Goal: Task Accomplishment & Management: Manage account settings

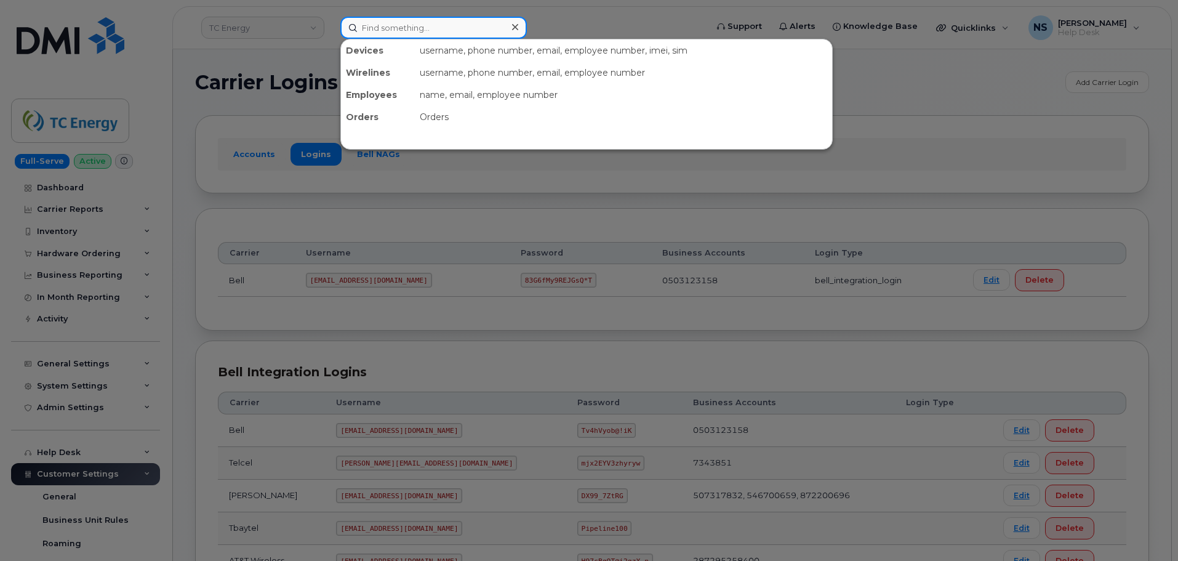
click at [415, 33] on input at bounding box center [433, 28] width 186 height 22
click at [457, 1] on div at bounding box center [589, 280] width 1178 height 561
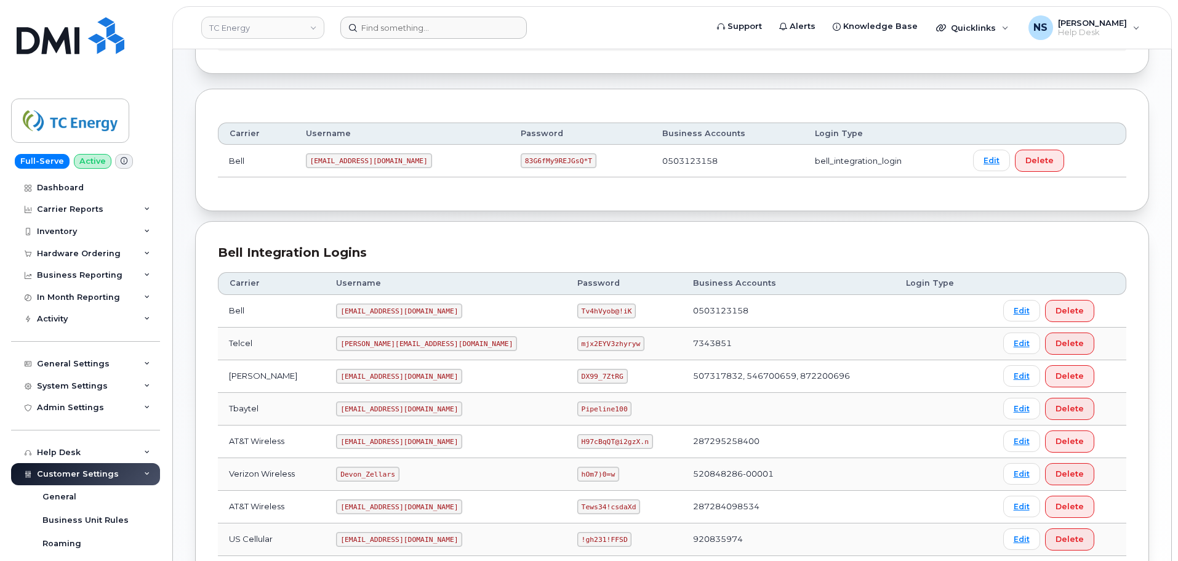
scroll to position [123, 0]
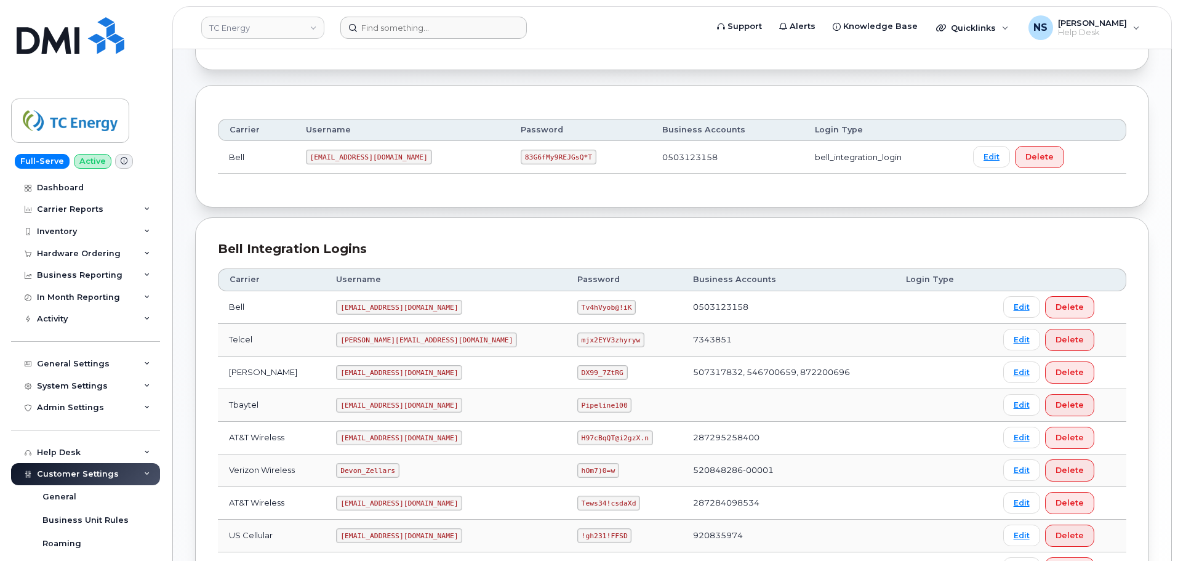
click at [386, 308] on code "[EMAIL_ADDRESS][DOMAIN_NAME]" at bounding box center [399, 307] width 126 height 15
click at [374, 321] on td "[EMAIL_ADDRESS][DOMAIN_NAME]" at bounding box center [445, 307] width 241 height 33
click at [373, 317] on td "[EMAIL_ADDRESS][DOMAIN_NAME]" at bounding box center [445, 307] width 241 height 33
click at [373, 316] on td "[EMAIL_ADDRESS][DOMAIN_NAME]" at bounding box center [445, 307] width 241 height 33
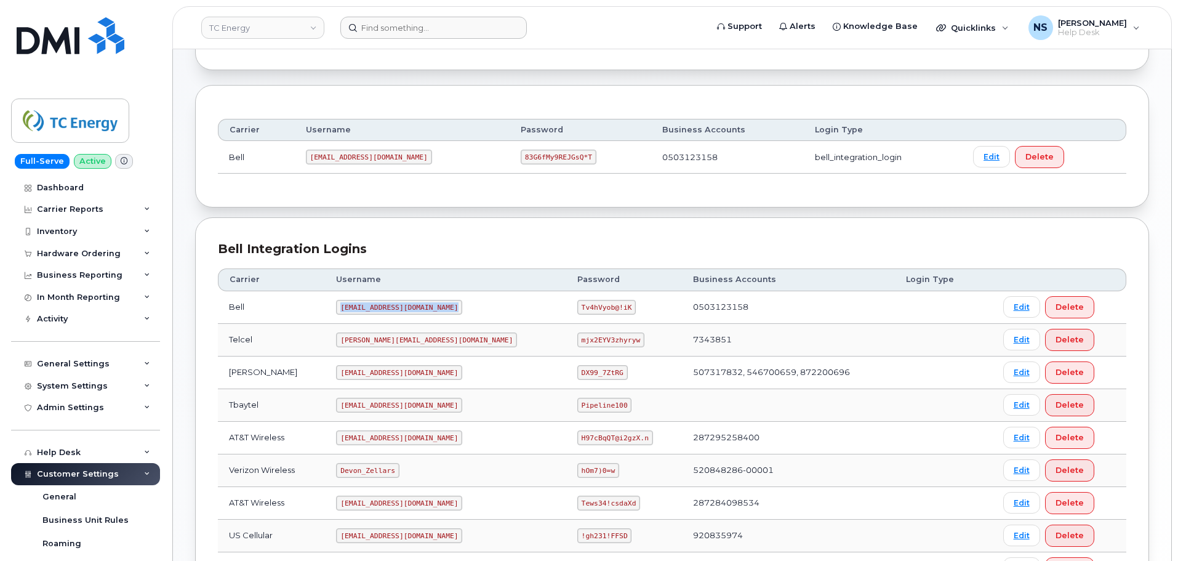
click at [373, 316] on td "[EMAIL_ADDRESS][DOMAIN_NAME]" at bounding box center [445, 307] width 241 height 33
copy code "[EMAIL_ADDRESS][DOMAIN_NAME]"
click at [577, 307] on code "Tv4hVyob@!iK" at bounding box center [606, 307] width 58 height 15
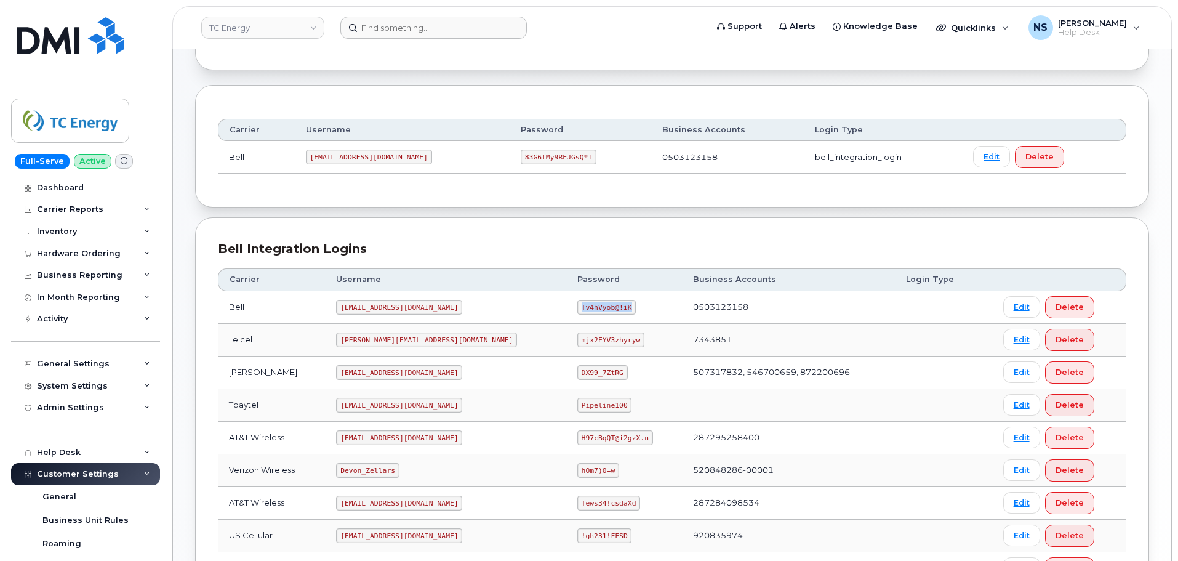
copy code "Tv4hVyob@!iK"
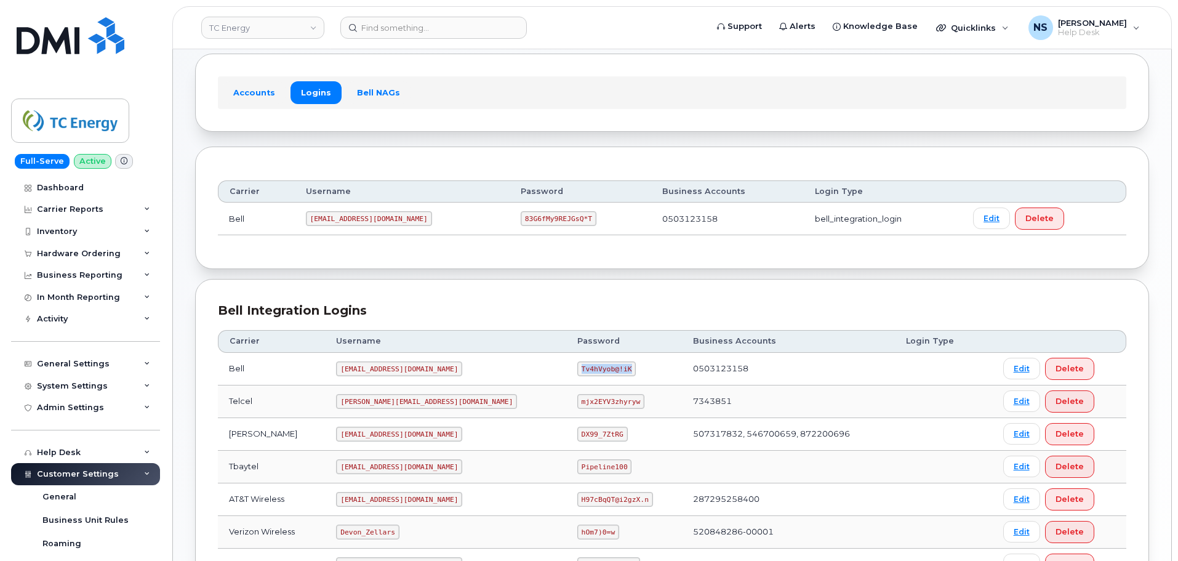
scroll to position [0, 0]
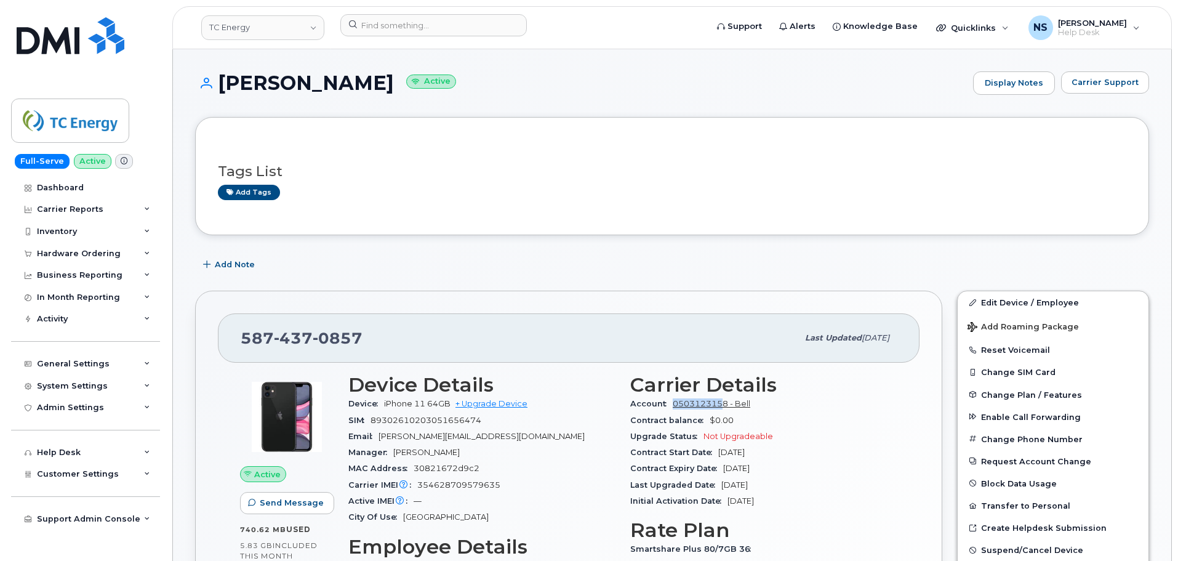
drag, startPoint x: 671, startPoint y: 400, endPoint x: 724, endPoint y: 403, distance: 53.6
click at [725, 403] on div "Account 0503123158 - Bell" at bounding box center [763, 404] width 267 height 16
click at [664, 401] on span "Account" at bounding box center [651, 403] width 42 height 9
drag, startPoint x: 671, startPoint y: 402, endPoint x: 696, endPoint y: 423, distance: 32.8
click at [726, 406] on div "Account 0503123158 - Bell" at bounding box center [763, 404] width 267 height 16
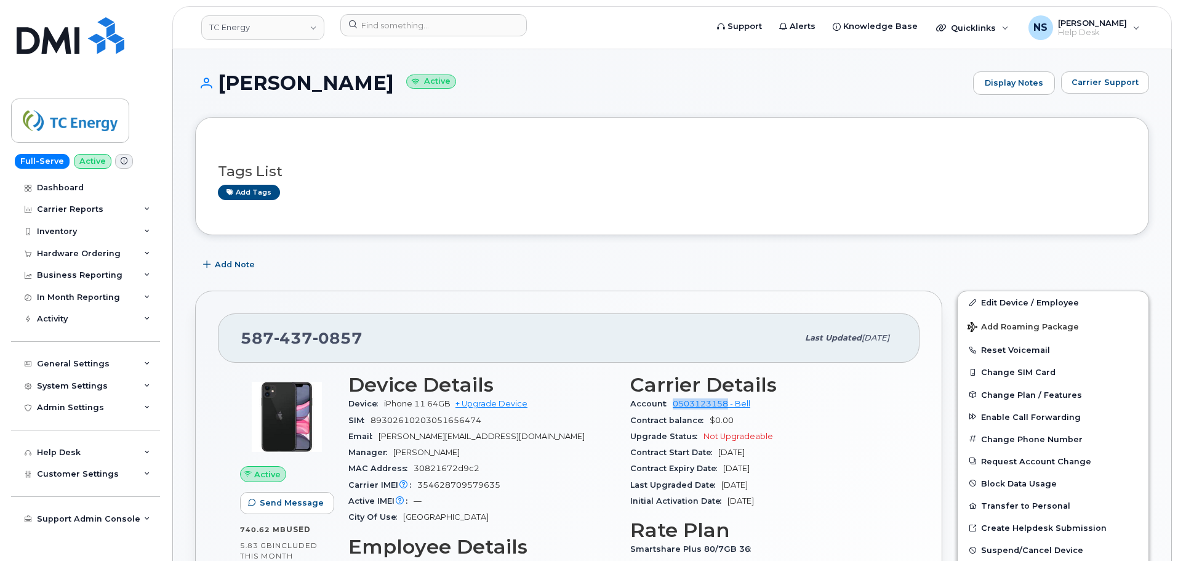
copy link "0503123158"
click at [329, 331] on span "0857" at bounding box center [338, 338] width 50 height 18
copy span "[PHONE_NUMBER]"
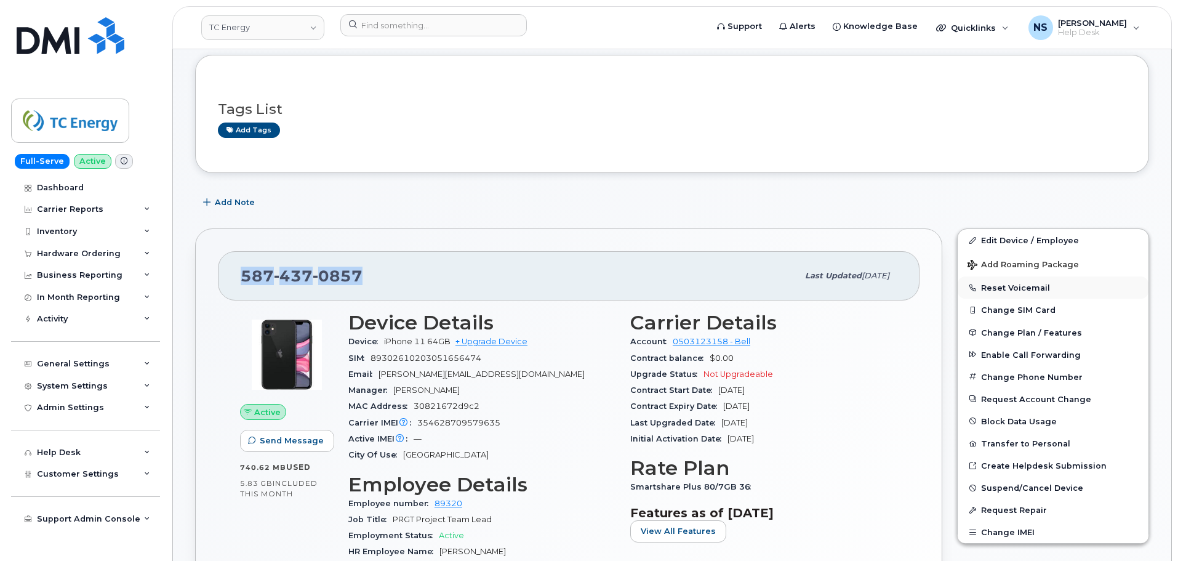
scroll to position [123, 0]
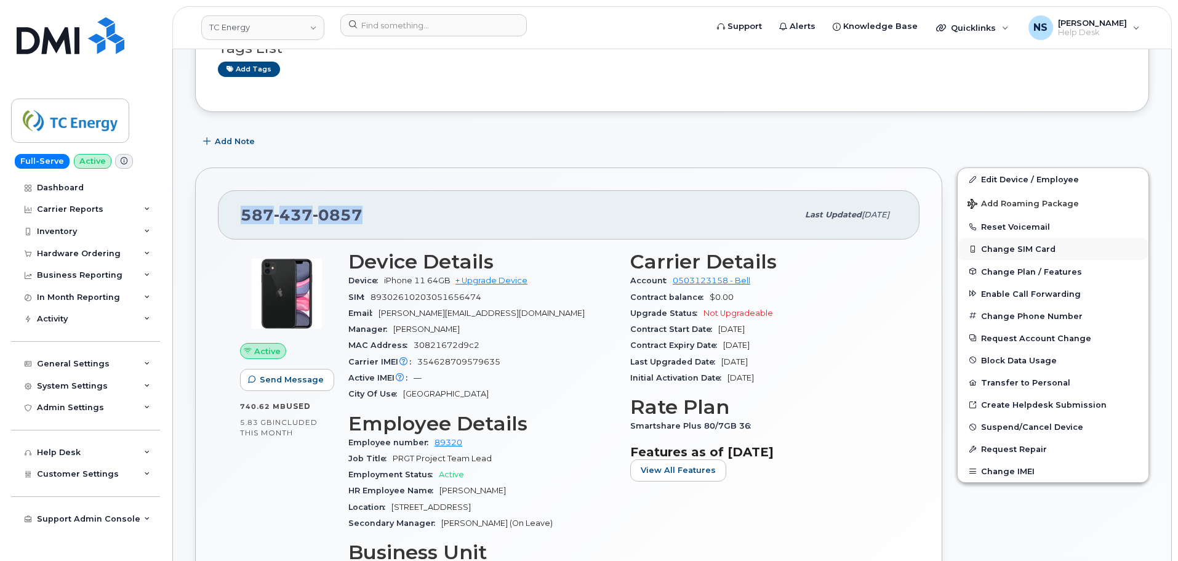
click at [1018, 255] on button "Change SIM Card" at bounding box center [1052, 248] width 191 height 22
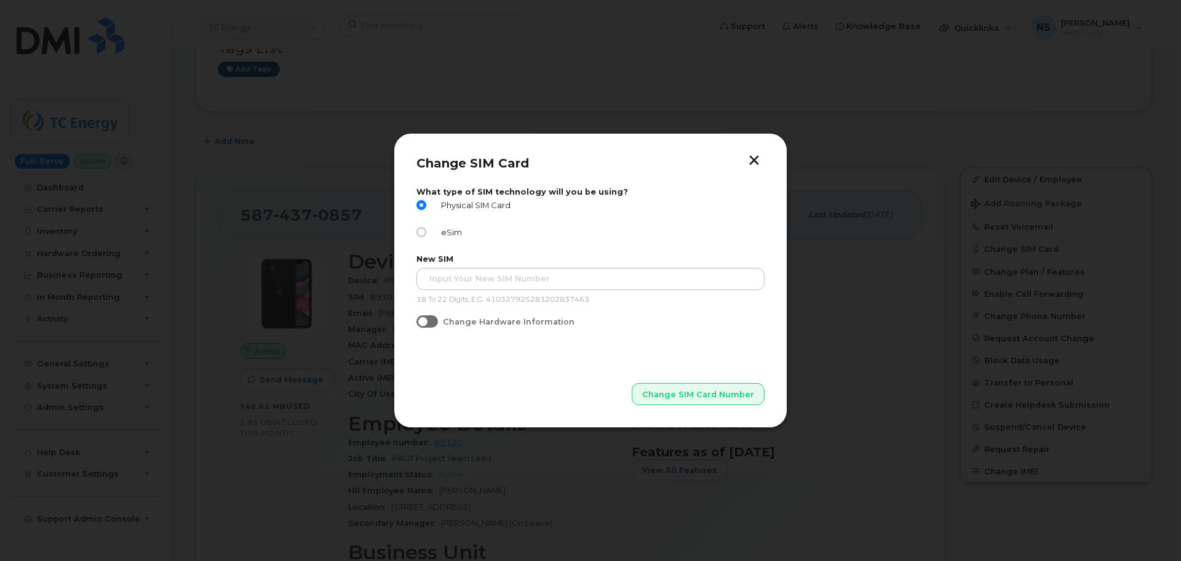
click at [448, 238] on div "eSim" at bounding box center [591, 235] width 348 height 16
click at [442, 229] on span "eSim" at bounding box center [449, 232] width 26 height 9
click at [426, 229] on input "eSim" at bounding box center [422, 232] width 10 height 10
radio input "true"
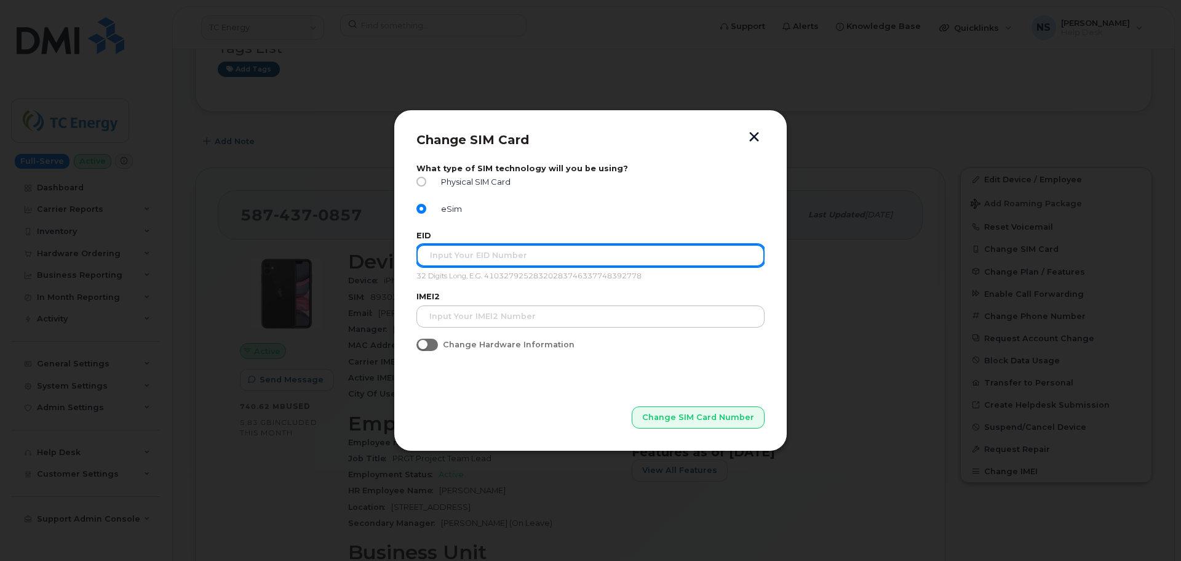
click at [443, 250] on input "text" at bounding box center [591, 255] width 348 height 22
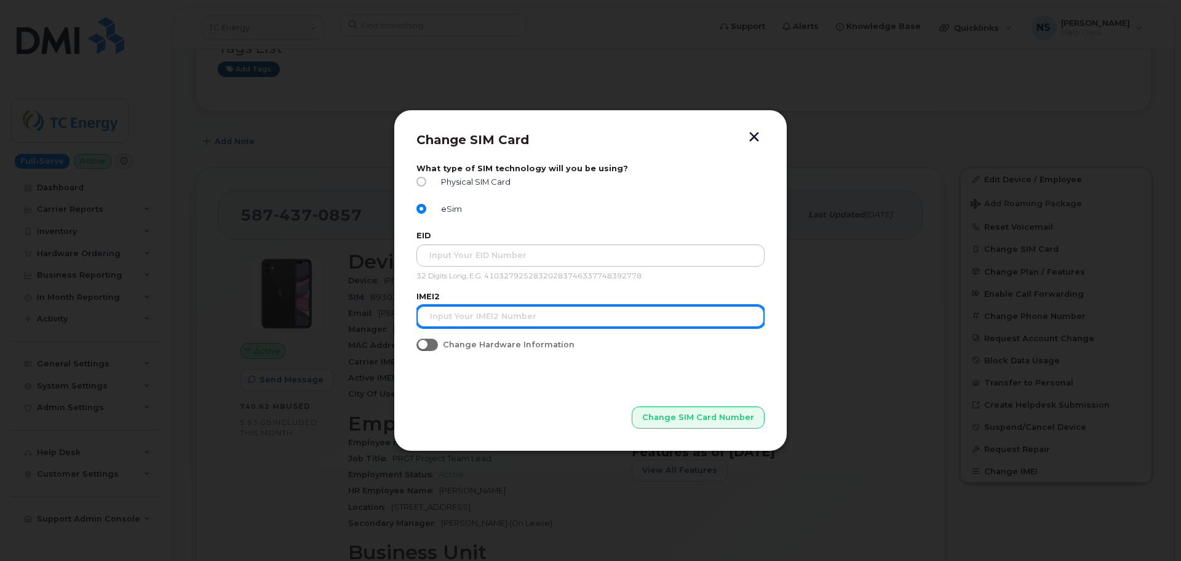
click at [535, 309] on input "text" at bounding box center [591, 316] width 348 height 22
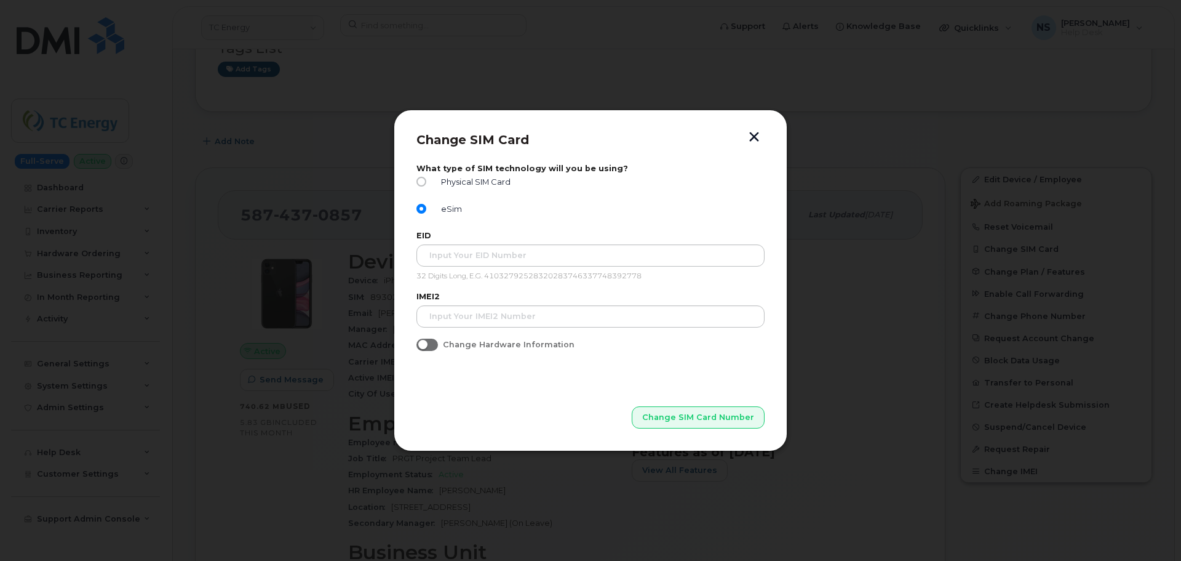
click at [540, 362] on form "What type of SIM technology will you be using? Physical SIM Card eSim EID 32 Di…" at bounding box center [591, 296] width 348 height 265
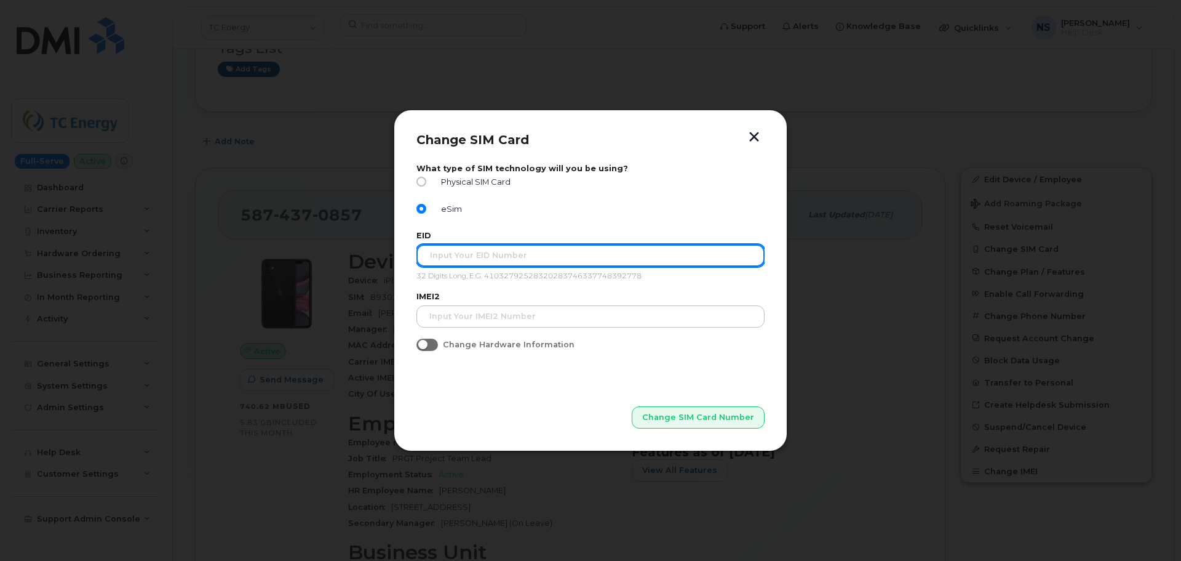
click at [501, 259] on input "text" at bounding box center [591, 255] width 348 height 22
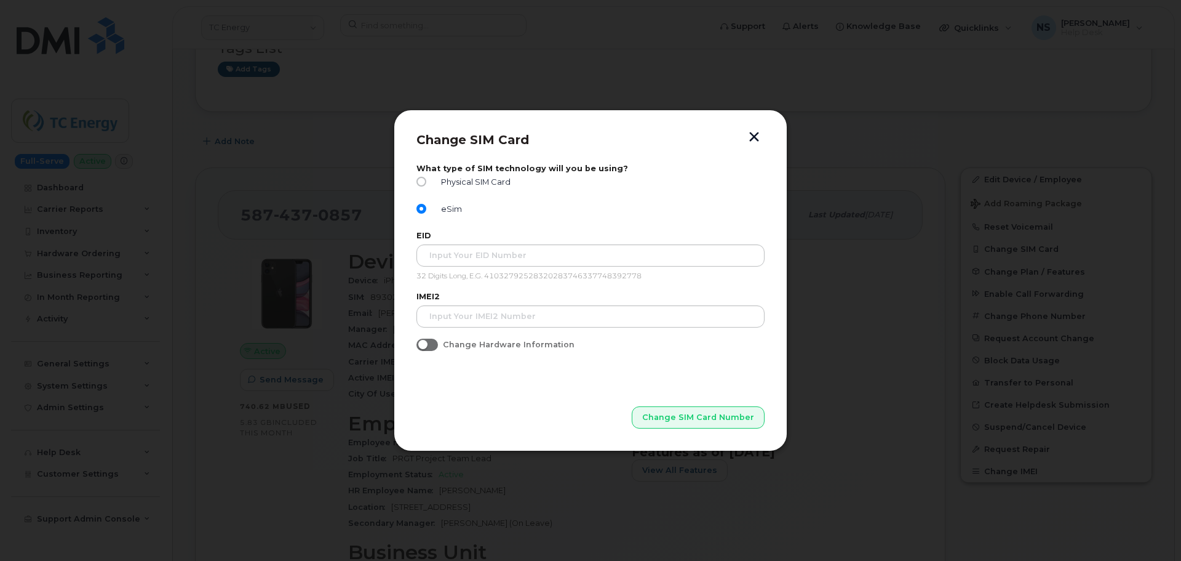
click at [425, 346] on input "Change Hardware Information" at bounding box center [422, 343] width 10 height 10
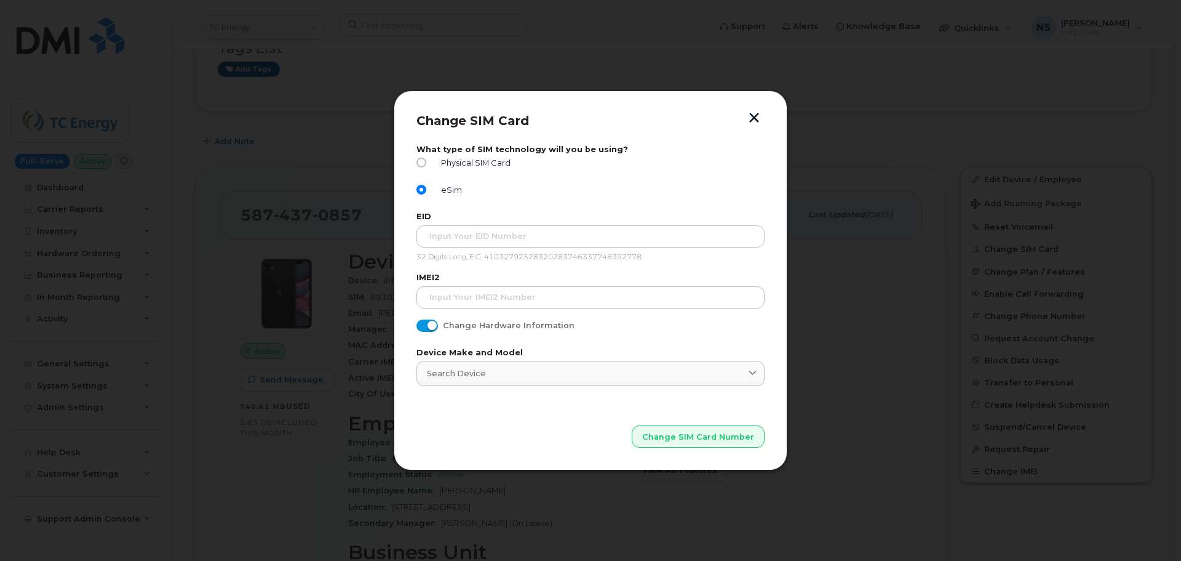
click at [433, 325] on span at bounding box center [428, 325] width 22 height 12
click at [426, 325] on input "Change Hardware Information" at bounding box center [422, 324] width 10 height 10
checkbox input "false"
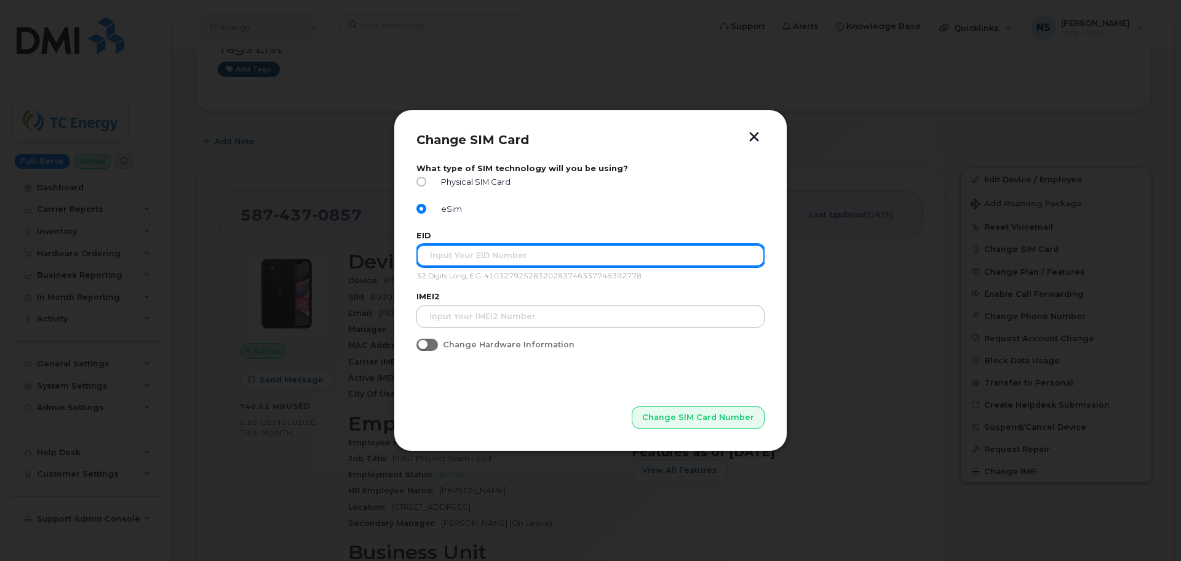
click at [451, 257] on input "text" at bounding box center [591, 255] width 348 height 22
click at [585, 254] on input "89049032005008882600123050158714" at bounding box center [591, 255] width 348 height 22
click at [585, 255] on input "89049032005008882600123050158714" at bounding box center [591, 255] width 348 height 22
type input "89049032005008882600123050158714"
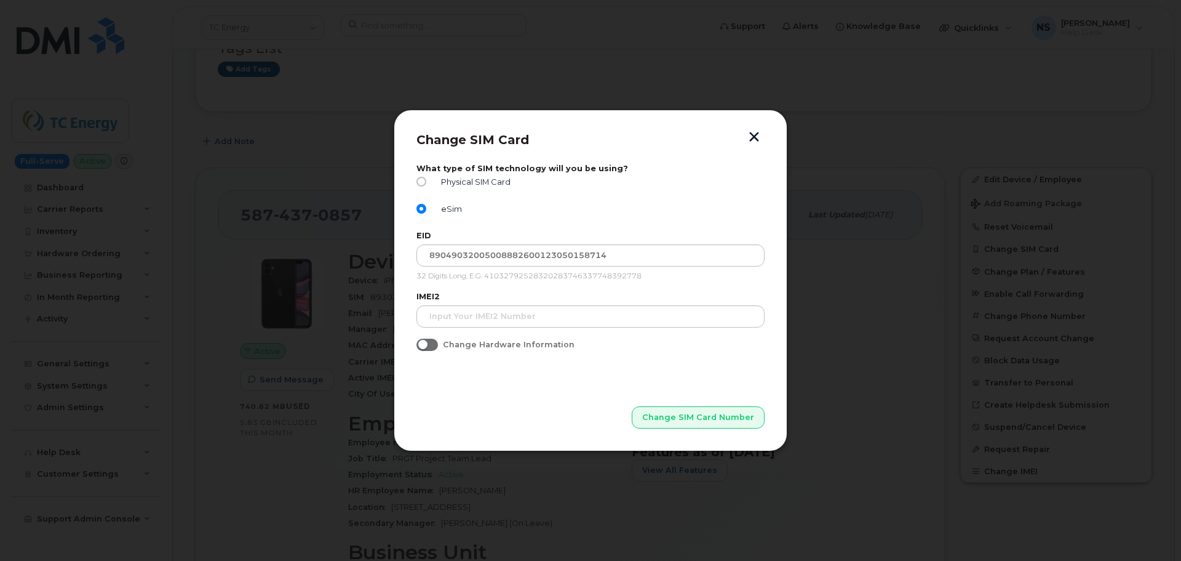
click at [493, 341] on span "Change Hardware Information" at bounding box center [509, 344] width 132 height 9
click at [426, 341] on input "Change Hardware Information" at bounding box center [422, 343] width 10 height 10
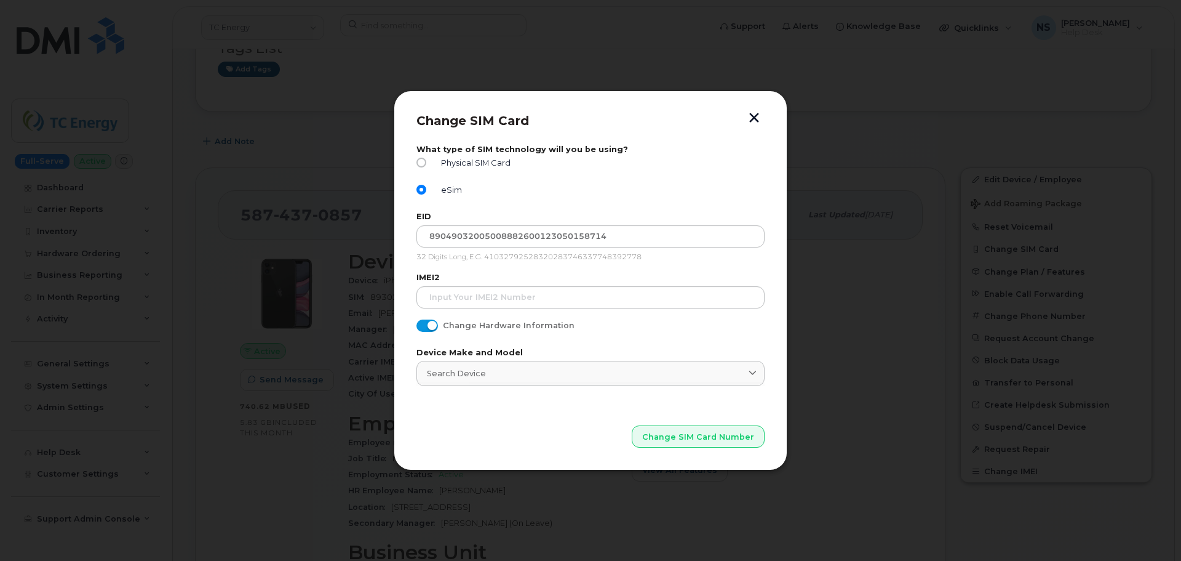
click at [470, 327] on span "Change Hardware Information" at bounding box center [509, 325] width 132 height 9
click at [426, 327] on input "Change Hardware Information" at bounding box center [422, 324] width 10 height 10
checkbox input "false"
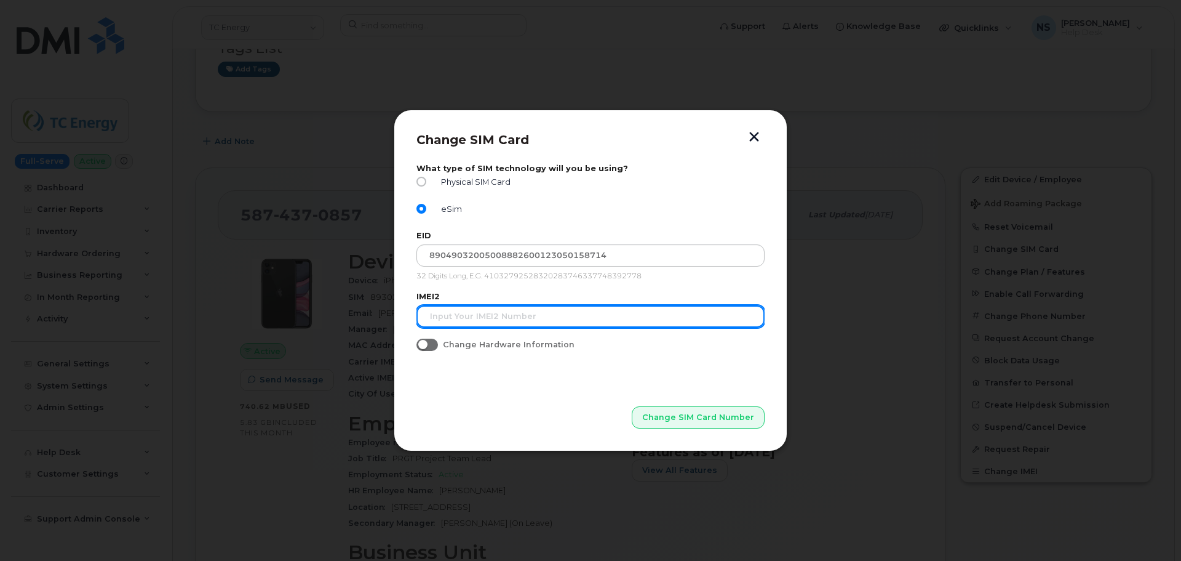
drag, startPoint x: 469, startPoint y: 324, endPoint x: 474, endPoint y: 318, distance: 7.5
click at [471, 323] on input "text" at bounding box center [591, 316] width 348 height 22
type input "354628709310213"
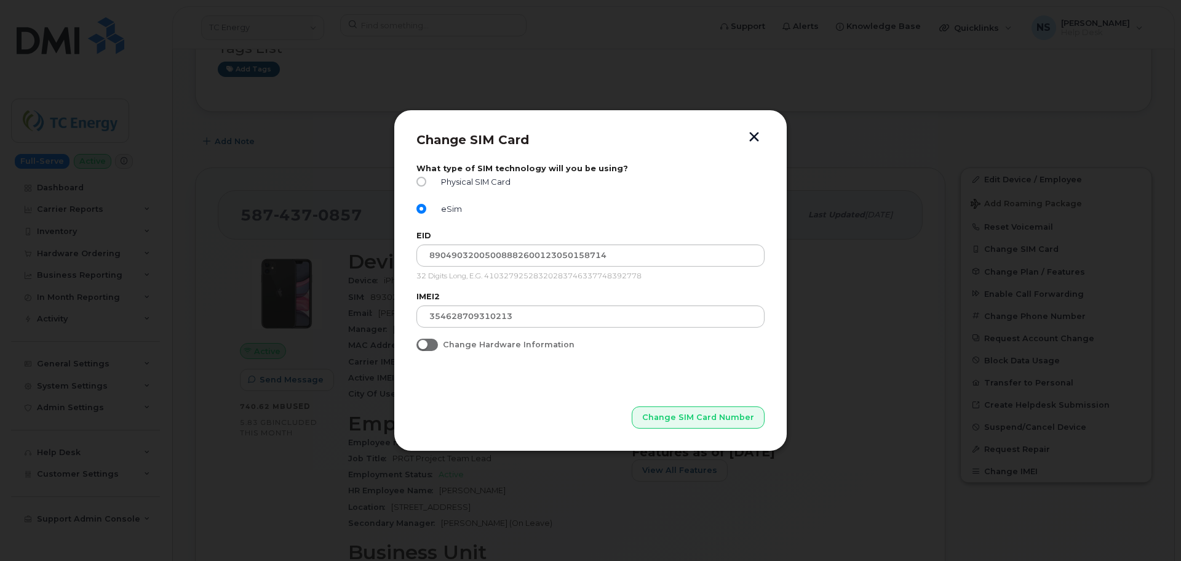
drag, startPoint x: 525, startPoint y: 380, endPoint x: 613, endPoint y: 404, distance: 91.4
click at [537, 381] on p "Change SIM Card Number" at bounding box center [591, 398] width 348 height 62
click at [679, 426] on button "Change SIM Card Number" at bounding box center [699, 417] width 132 height 22
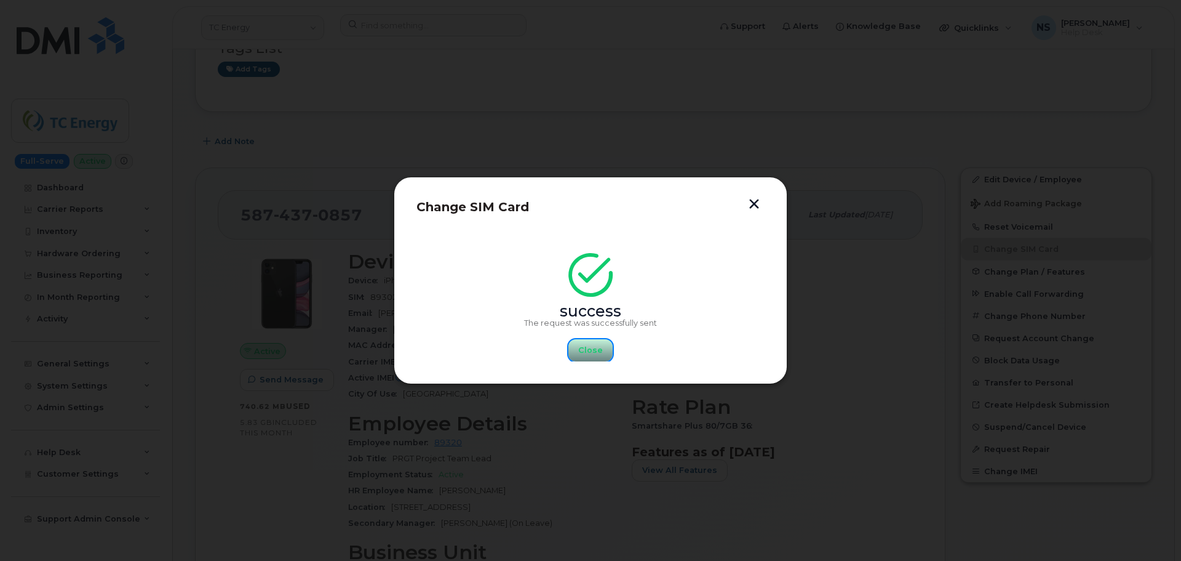
click at [597, 357] on button "Close" at bounding box center [591, 350] width 44 height 22
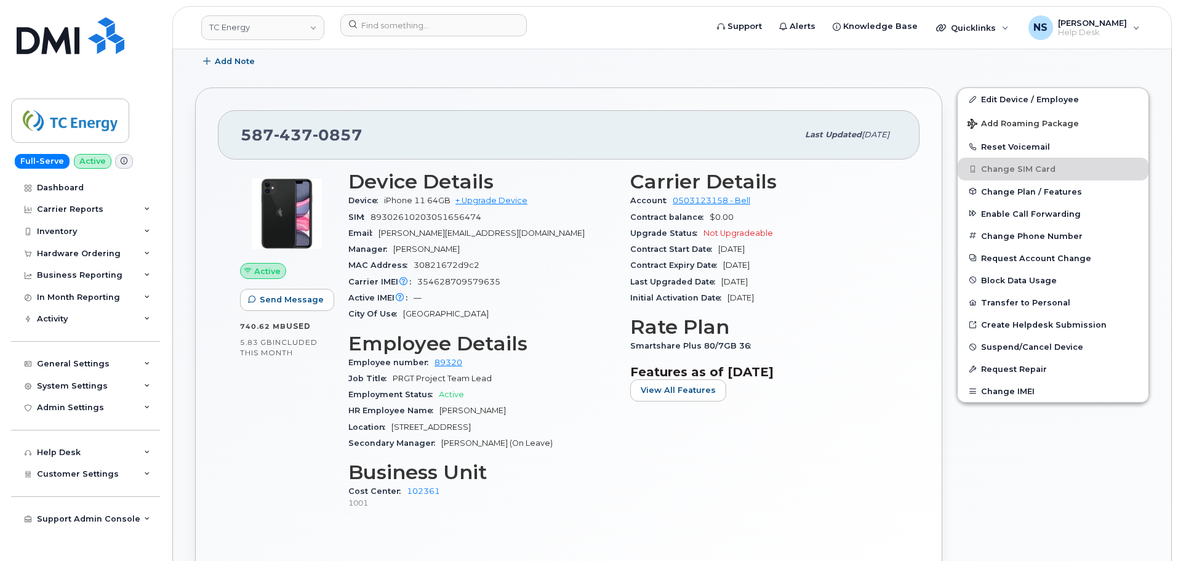
scroll to position [185, 0]
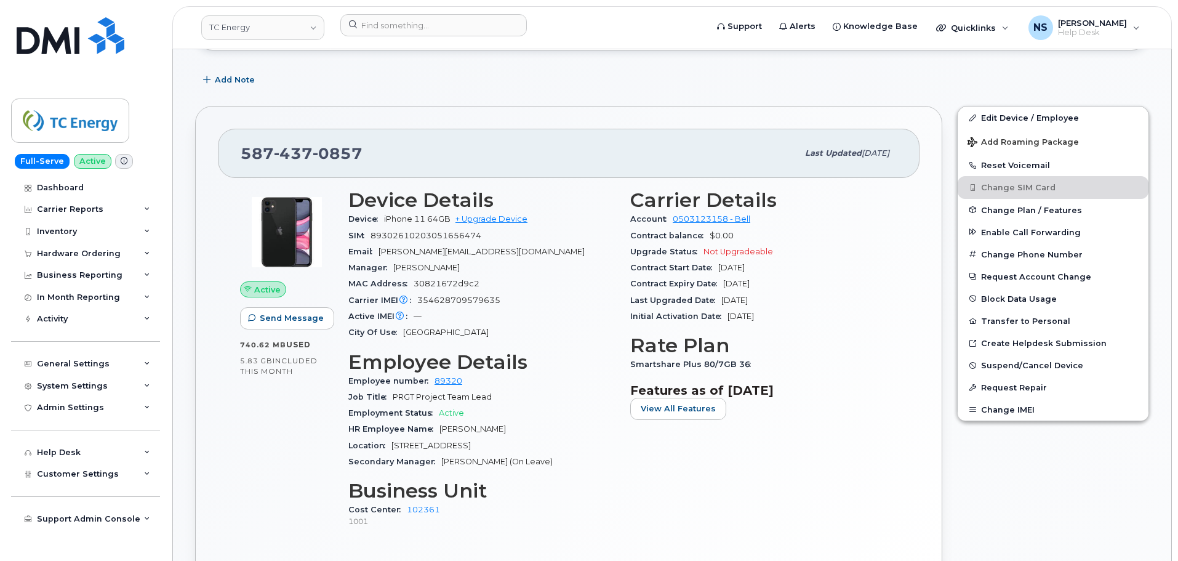
click at [495, 332] on div "City Of Use Calgary" at bounding box center [481, 332] width 267 height 16
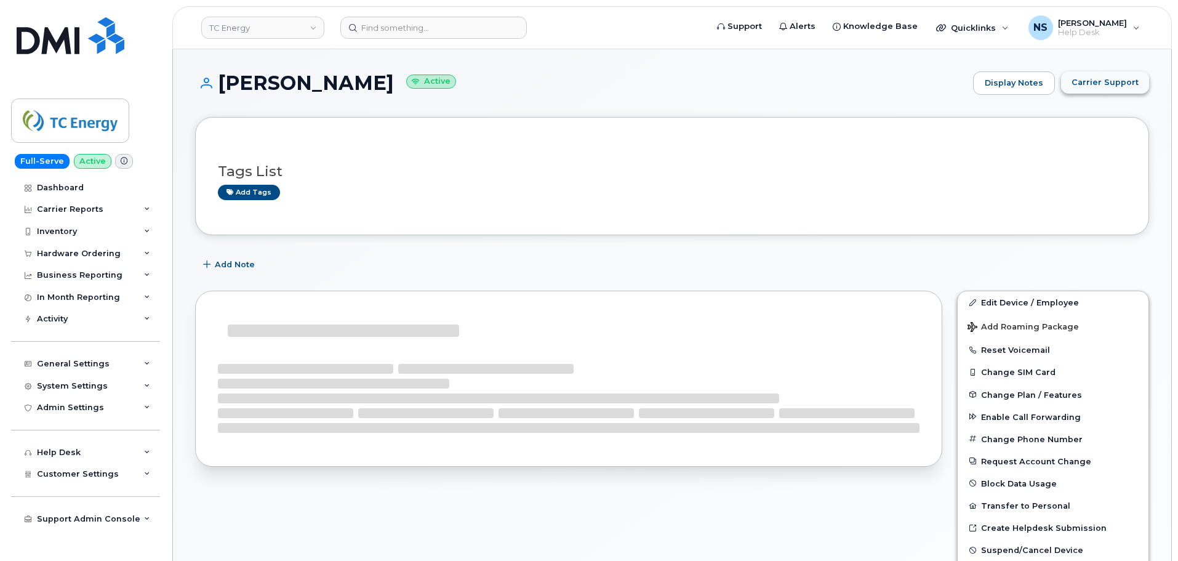
click at [1078, 82] on span "Carrier Support" at bounding box center [1104, 82] width 67 height 12
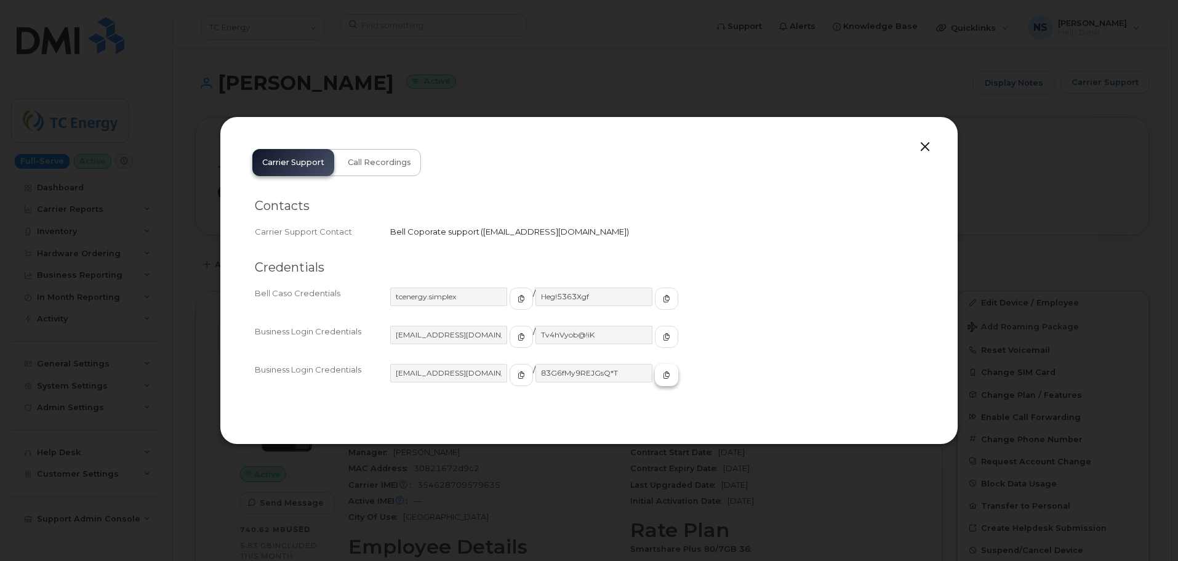
click at [655, 370] on button "button" at bounding box center [666, 375] width 23 height 22
click at [928, 160] on div "Carrier Support Call Recordings Contacts Carrier Support Contact Bell Coporate …" at bounding box center [588, 280] width 693 height 282
click at [922, 150] on button "button" at bounding box center [925, 146] width 18 height 17
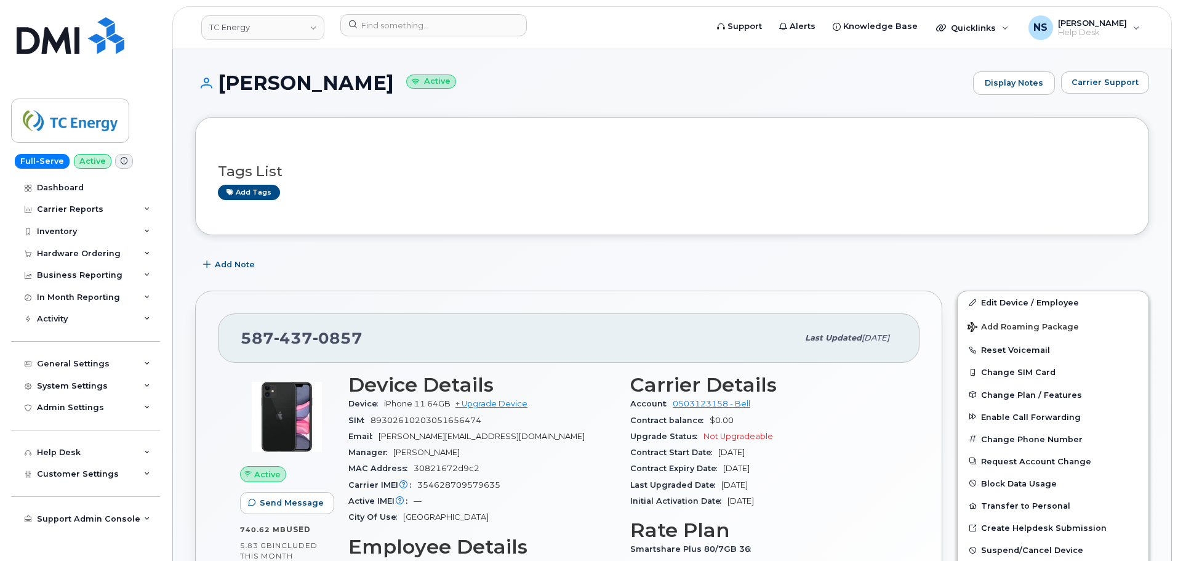
click at [340, 330] on span "0857" at bounding box center [338, 338] width 50 height 18
copy span "[PHONE_NUMBER]"
click at [1093, 83] on span "Carrier Support" at bounding box center [1104, 82] width 67 height 12
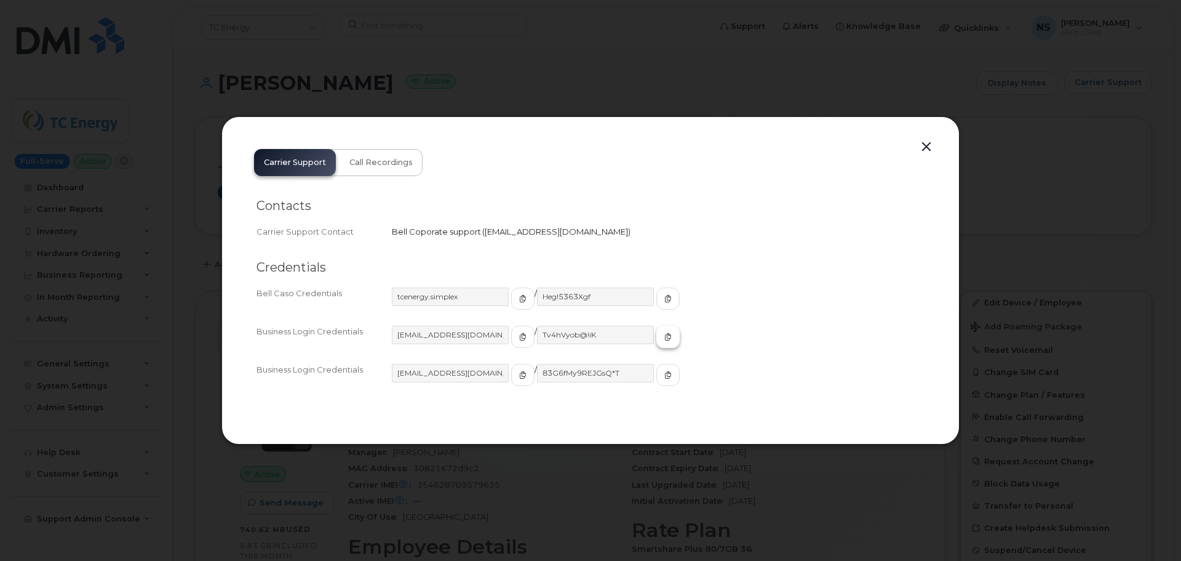
click at [656, 337] on button "button" at bounding box center [667, 336] width 23 height 22
click at [549, 103] on div at bounding box center [590, 280] width 1181 height 561
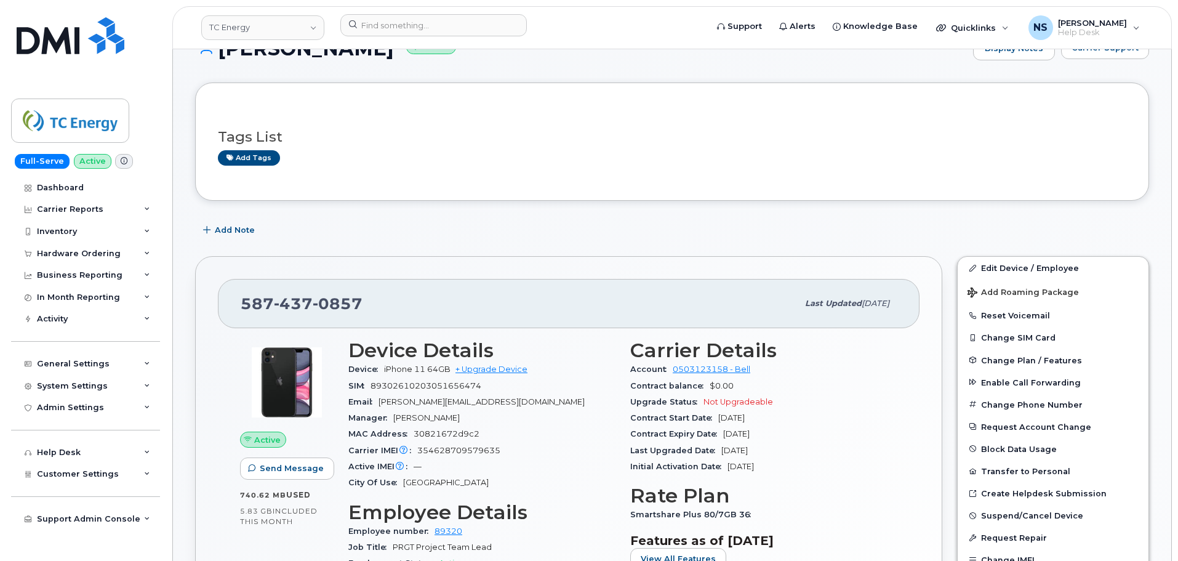
scroll to position [62, 0]
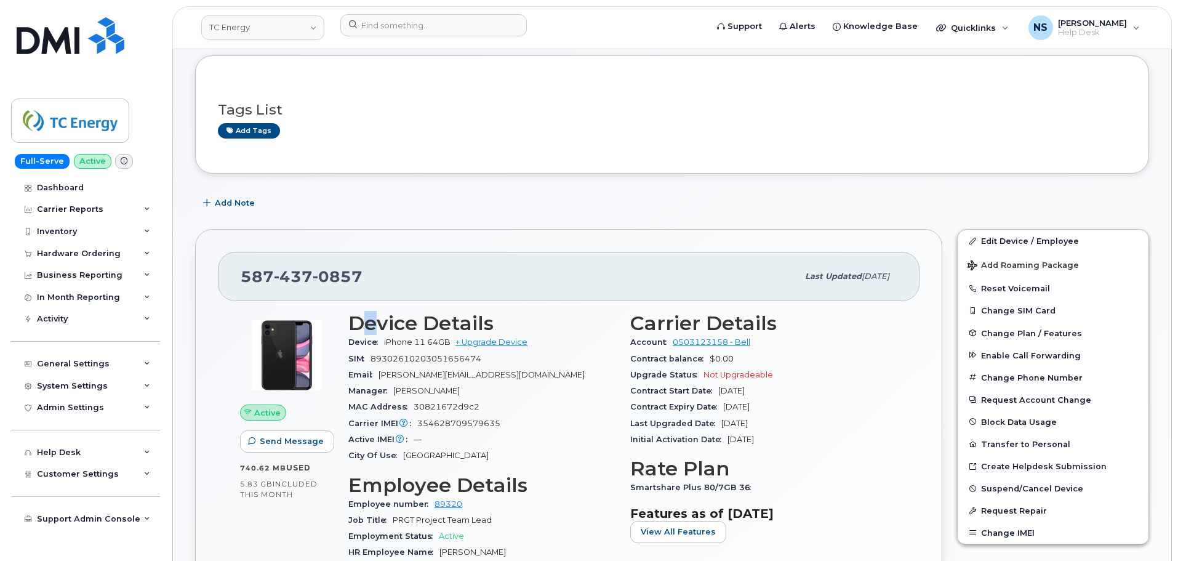
click at [369, 298] on div "[PHONE_NUMBER] Last updated [DATE] Active Send Message 740.62 MB  used 5.83 GB …" at bounding box center [568, 484] width 747 height 511
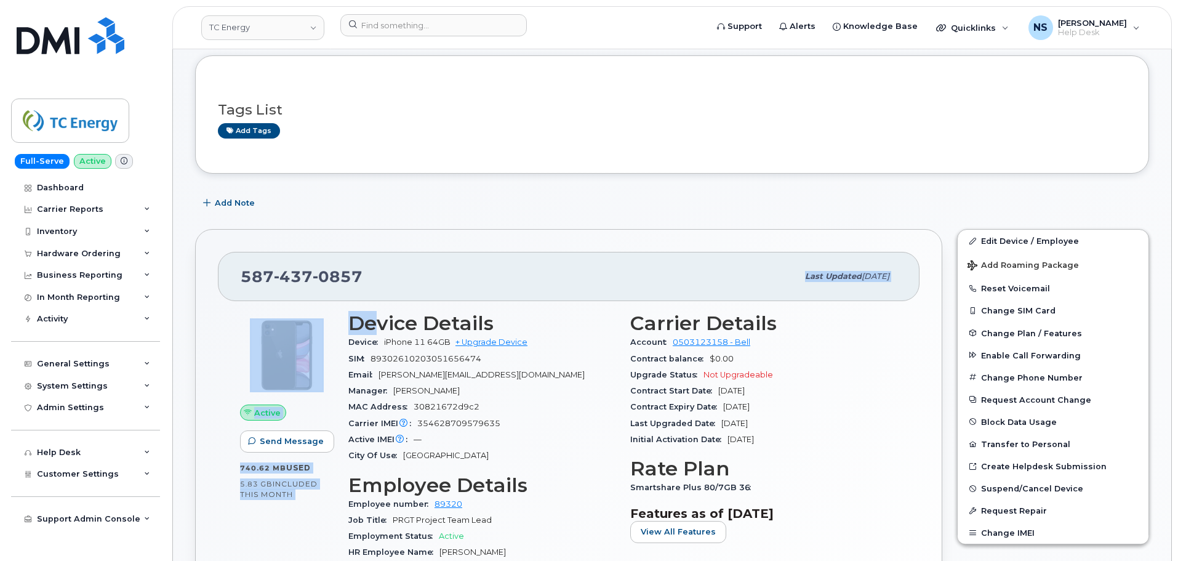
click at [357, 287] on div "[PHONE_NUMBER]" at bounding box center [519, 276] width 557 height 26
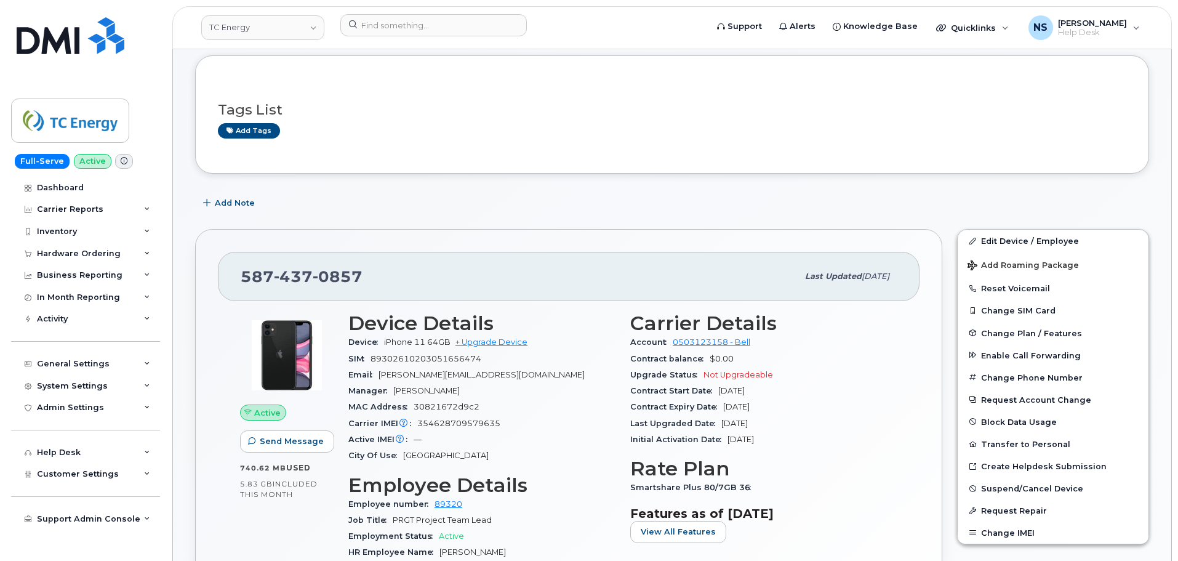
click at [345, 274] on span "0857" at bounding box center [338, 276] width 50 height 18
copy span "[PHONE_NUMBER]"
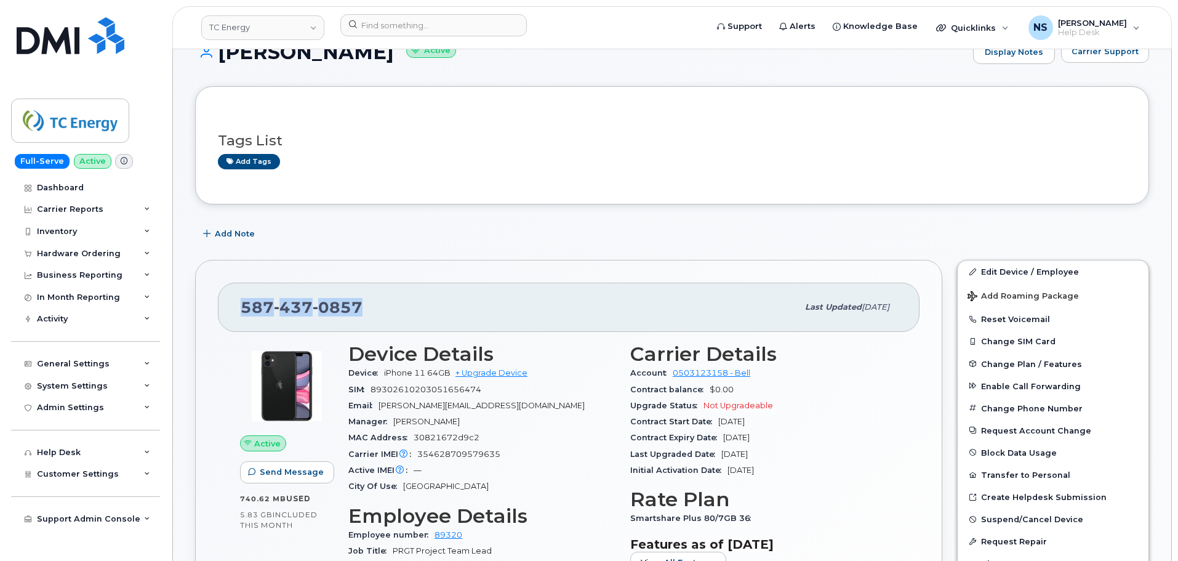
scroll to position [0, 0]
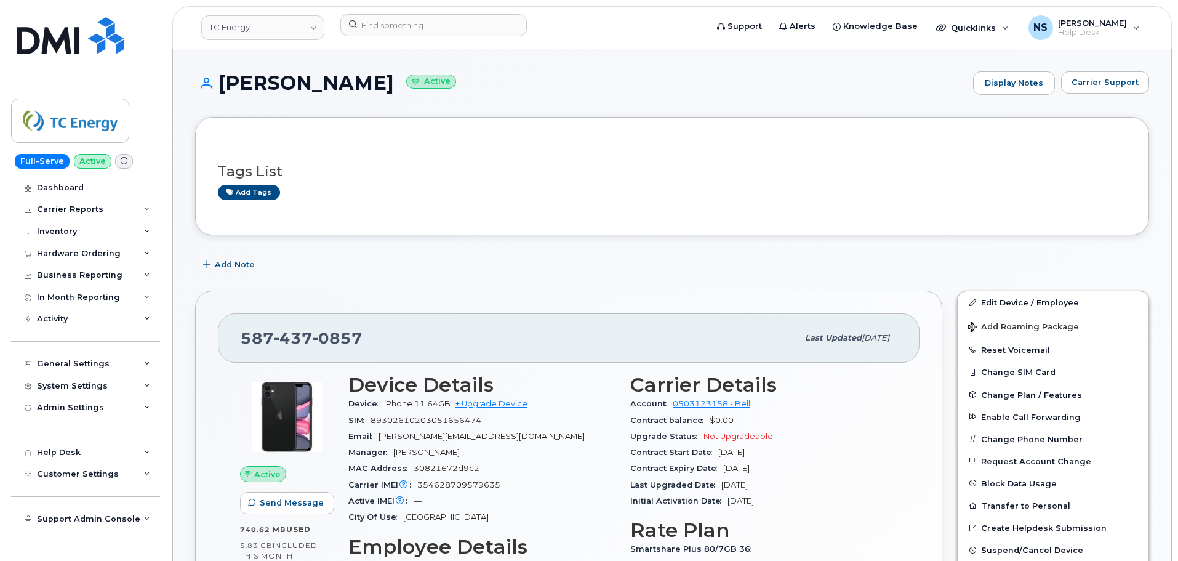
click at [297, 88] on h1 "[PERSON_NAME] Active" at bounding box center [581, 83] width 772 height 22
copy h1 "[PERSON_NAME]"
click at [320, 313] on div "[PHONE_NUMBER] Last updated [DATE]" at bounding box center [568, 337] width 701 height 49
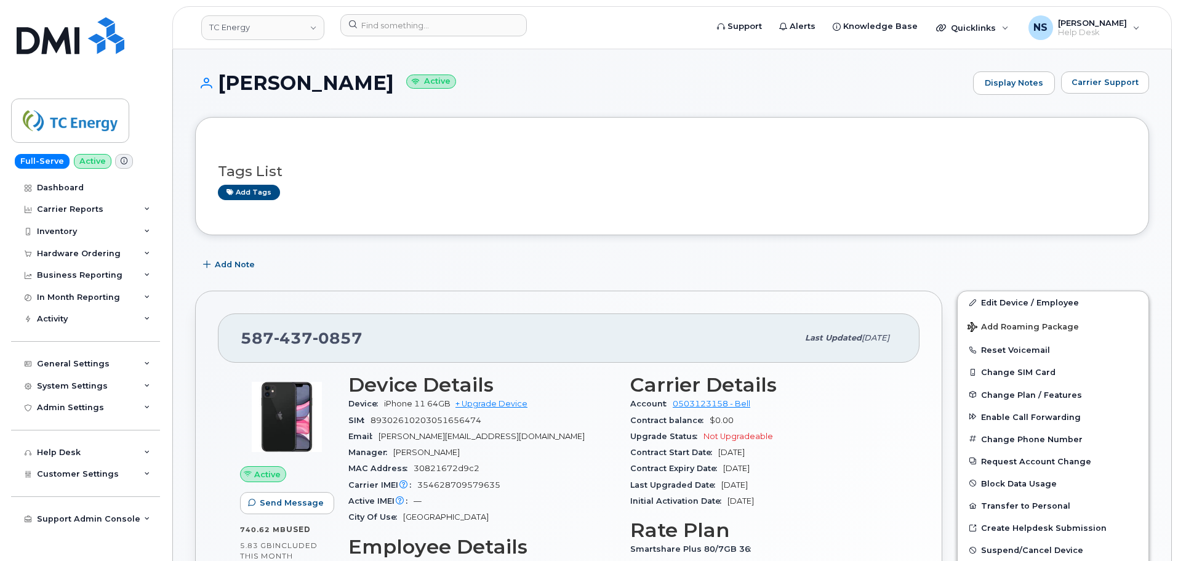
click at [326, 330] on span "0857" at bounding box center [338, 338] width 50 height 18
copy span "[PHONE_NUMBER]"
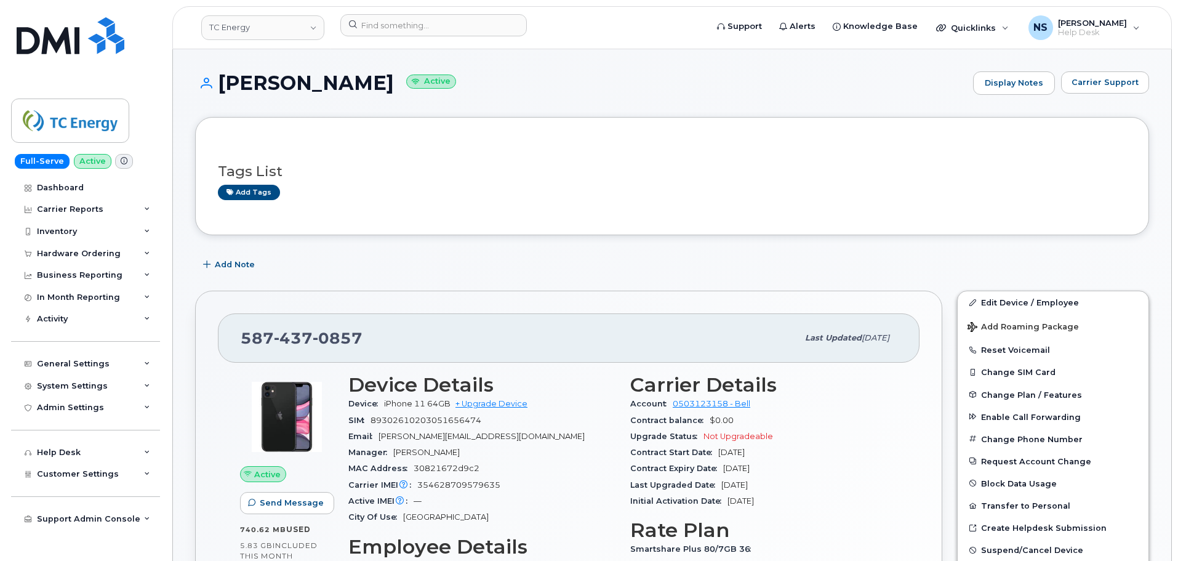
click at [317, 82] on h1 "[PERSON_NAME] Active" at bounding box center [581, 83] width 772 height 22
copy h1 "[PERSON_NAME]"
